Goal: Browse casually

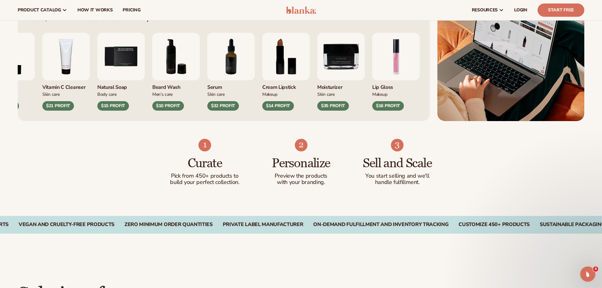
scroll to position [284, 0]
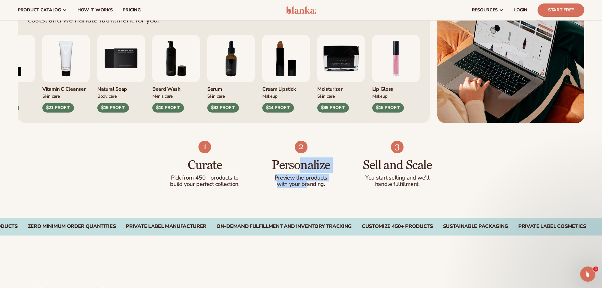
drag, startPoint x: 302, startPoint y: 167, endPoint x: 317, endPoint y: 189, distance: 26.8
click at [308, 185] on div "Personalize Preview the products with your branding." at bounding box center [300, 170] width 71 height 34
click at [358, 184] on ul "Curate Pick from 450+ products to build your perfect collection. Personalize Pr…" at bounding box center [300, 164] width 263 height 47
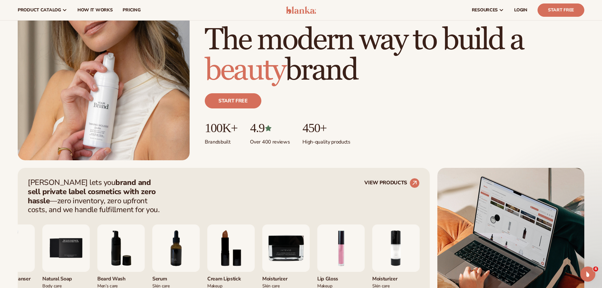
scroll to position [0, 0]
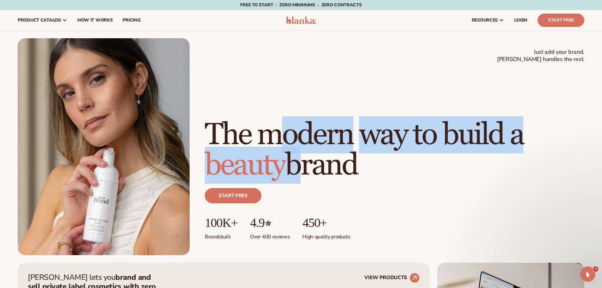
drag, startPoint x: 288, startPoint y: 102, endPoint x: 291, endPoint y: 165, distance: 63.8
click at [291, 165] on h1 "The modern way to build a beauty brand" at bounding box center [394, 150] width 379 height 61
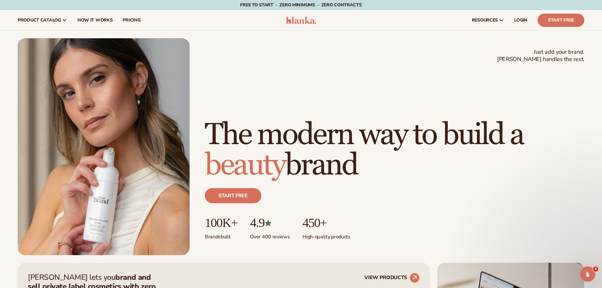
click at [344, 172] on h1 "The modern way to build a beauty brand" at bounding box center [394, 150] width 379 height 61
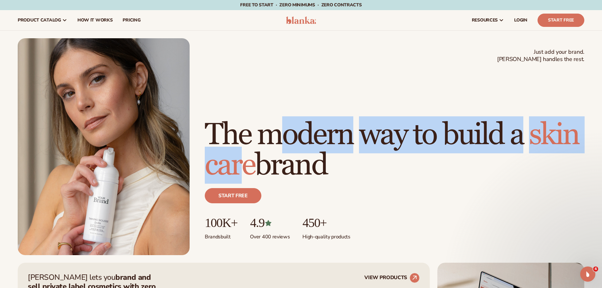
drag, startPoint x: 295, startPoint y: 165, endPoint x: 286, endPoint y: 103, distance: 62.3
click at [286, 120] on h1 "The modern way to build a [MEDICAL_DATA] brand" at bounding box center [394, 150] width 379 height 61
click at [364, 141] on h1 "The modern way to build a [MEDICAL_DATA] brand" at bounding box center [394, 150] width 379 height 61
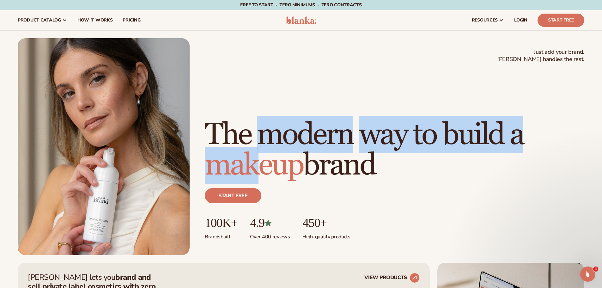
drag, startPoint x: 266, startPoint y: 107, endPoint x: 355, endPoint y: 163, distance: 105.1
click at [263, 170] on h1 "The modern way to build a makeup brand" at bounding box center [394, 150] width 379 height 61
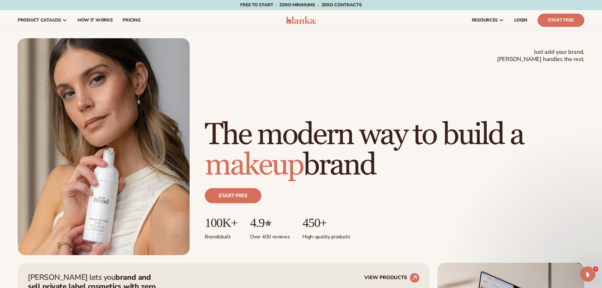
click at [368, 161] on h1 "The modern way to build a makeup brand" at bounding box center [394, 150] width 379 height 61
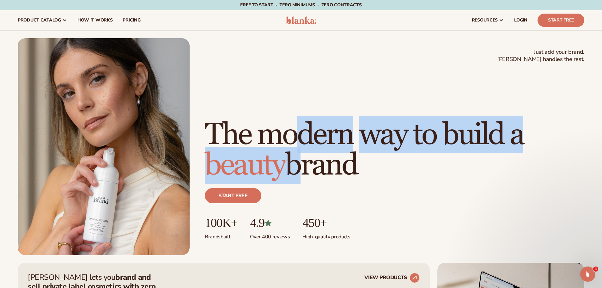
drag, startPoint x: 288, startPoint y: 121, endPoint x: 289, endPoint y: 166, distance: 45.8
click at [289, 166] on h1 "The modern way to build a beauty brand" at bounding box center [394, 150] width 379 height 61
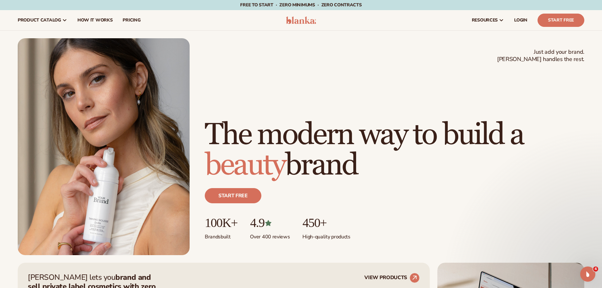
click at [349, 171] on h1 "The modern way to build a beauty brand" at bounding box center [394, 150] width 379 height 61
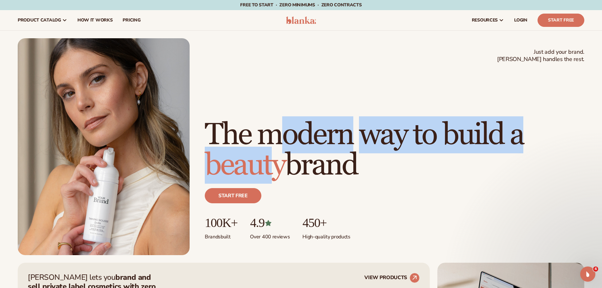
drag, startPoint x: 273, startPoint y: 105, endPoint x: 275, endPoint y: 168, distance: 62.6
click at [275, 168] on h1 "The modern way to build a beauty brand" at bounding box center [394, 150] width 379 height 61
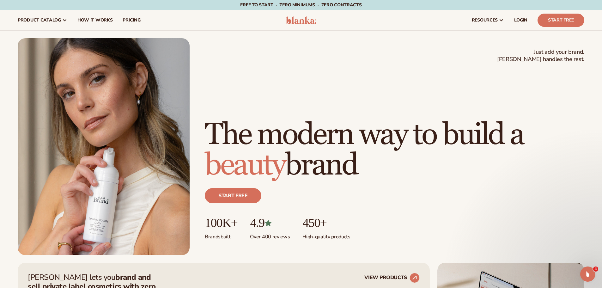
click at [321, 165] on h1 "The modern way to build a beauty brand" at bounding box center [394, 150] width 379 height 61
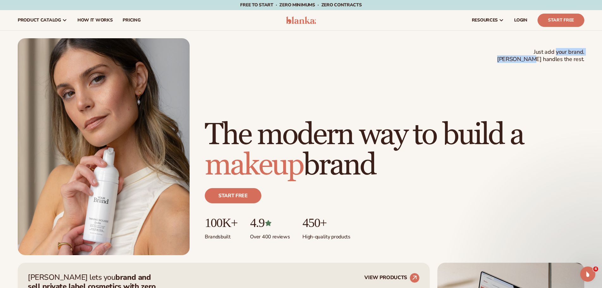
drag, startPoint x: 556, startPoint y: 50, endPoint x: 554, endPoint y: 58, distance: 8.1
click at [554, 58] on span "Just add your brand. Blanka handles the rest." at bounding box center [540, 55] width 87 height 15
click at [569, 57] on span "Just add your brand. Blanka handles the rest." at bounding box center [540, 55] width 87 height 15
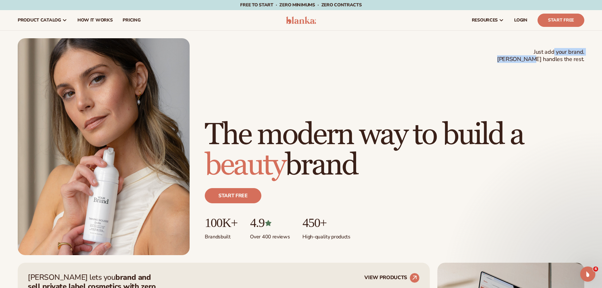
drag, startPoint x: 554, startPoint y: 52, endPoint x: 554, endPoint y: 59, distance: 6.6
click at [554, 59] on span "Just add your brand. Blanka handles the rest." at bounding box center [540, 55] width 87 height 15
click at [567, 61] on span "Just add your brand. Blanka handles the rest." at bounding box center [540, 55] width 87 height 15
